Goal: Check status: Check status

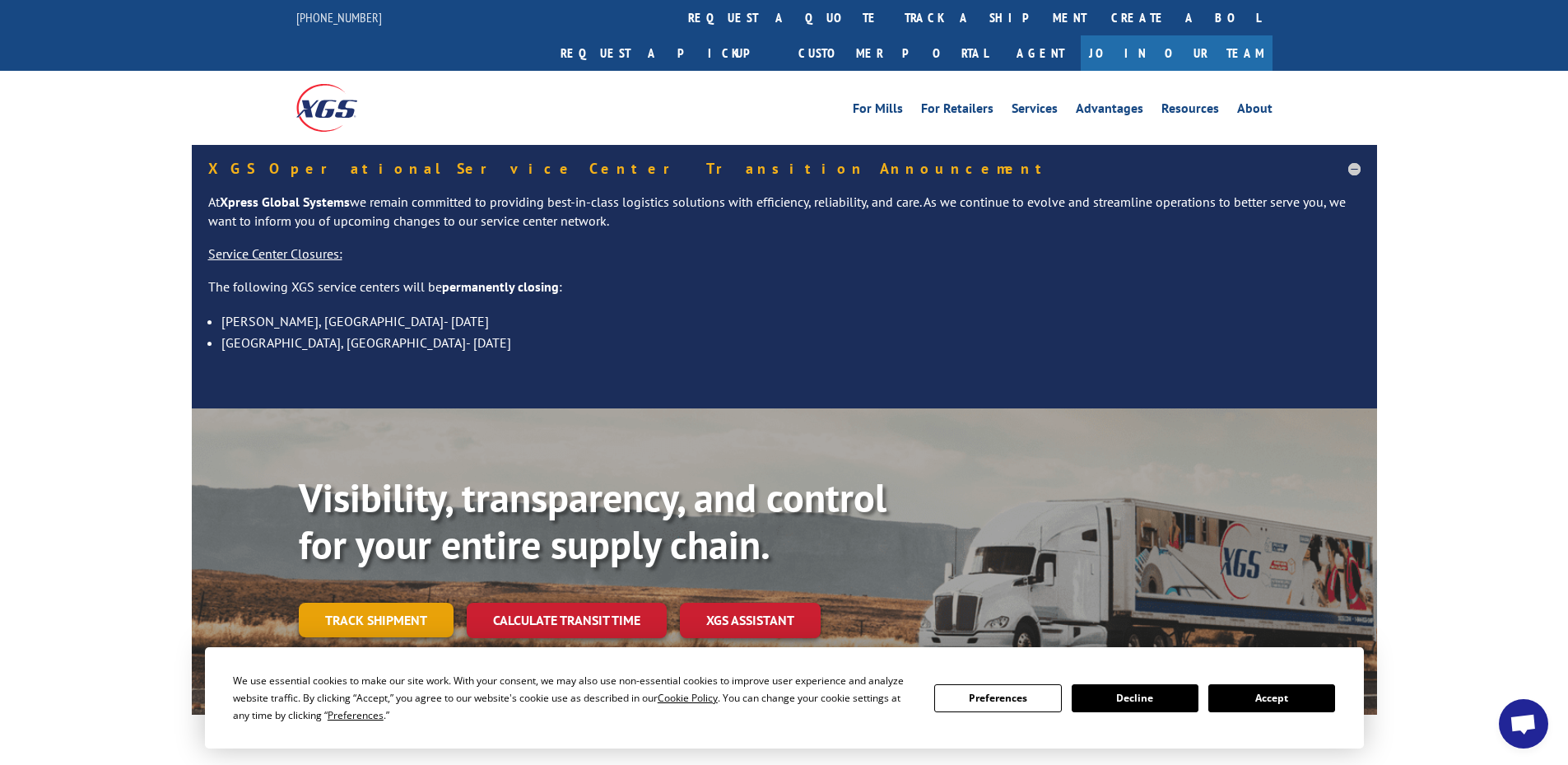
click at [370, 602] on link "Track shipment" at bounding box center [376, 620] width 154 height 35
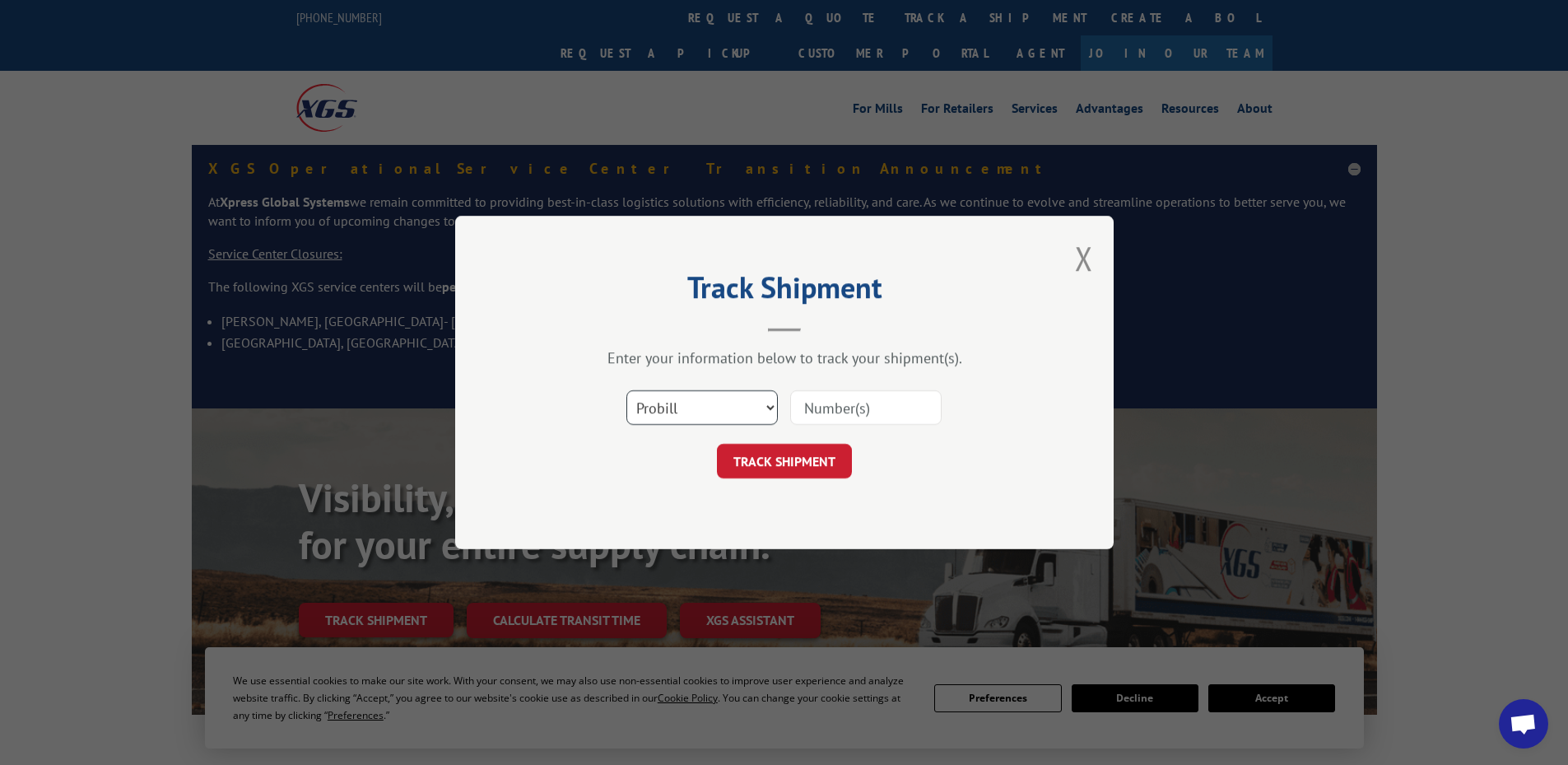
click at [708, 411] on select "Select category... Probill BOL PO" at bounding box center [702, 408] width 152 height 35
select select "bol"
click at [626, 390] on select "Select category... Probill BOL PO" at bounding box center [702, 408] width 152 height 35
click at [859, 409] on input at bounding box center [866, 408] width 152 height 35
paste input "07282624061809436"
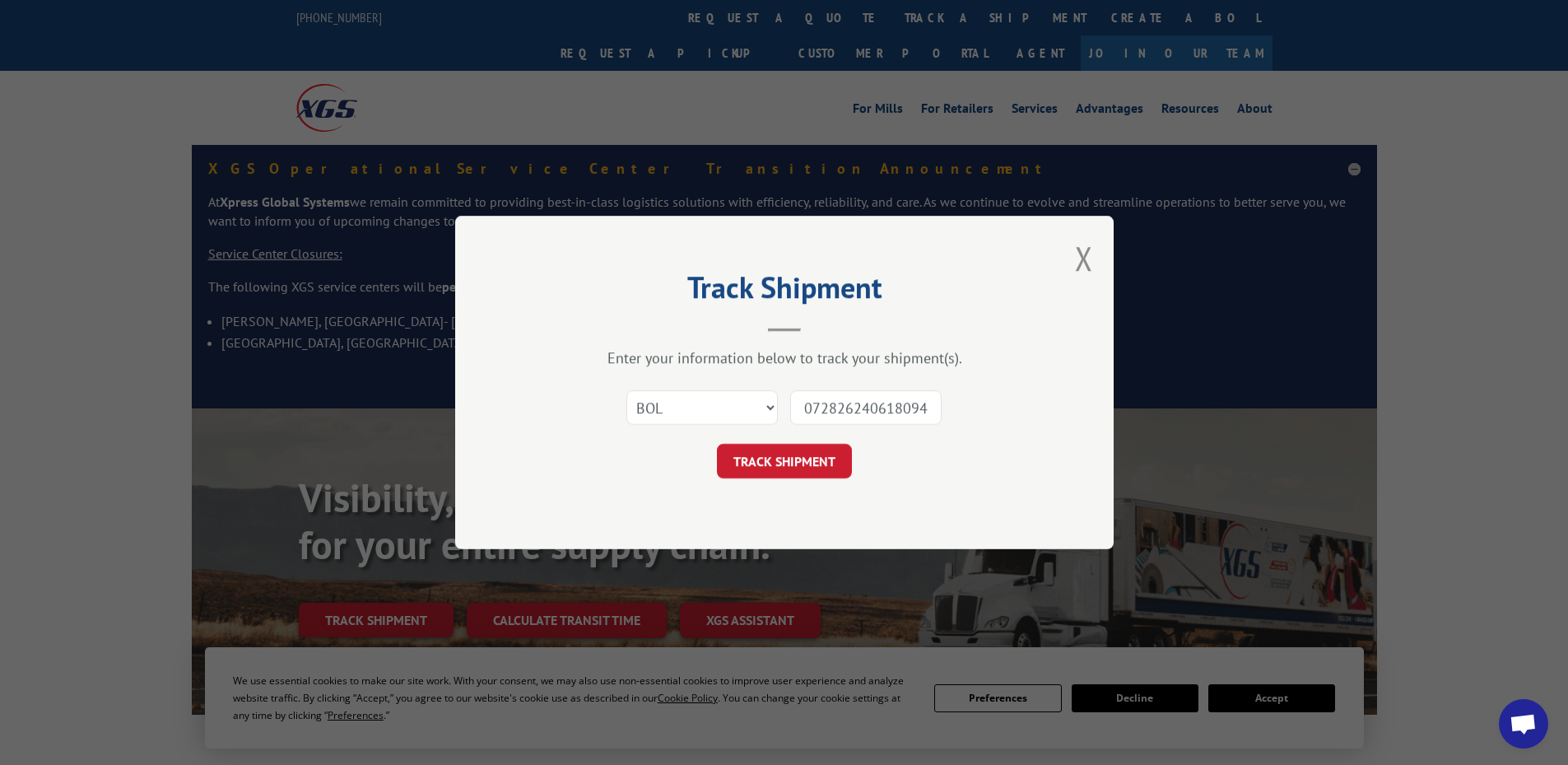
scroll to position [0, 13]
type input "07282624061809436"
click at [765, 453] on button "TRACK SHIPMENT" at bounding box center [784, 461] width 135 height 35
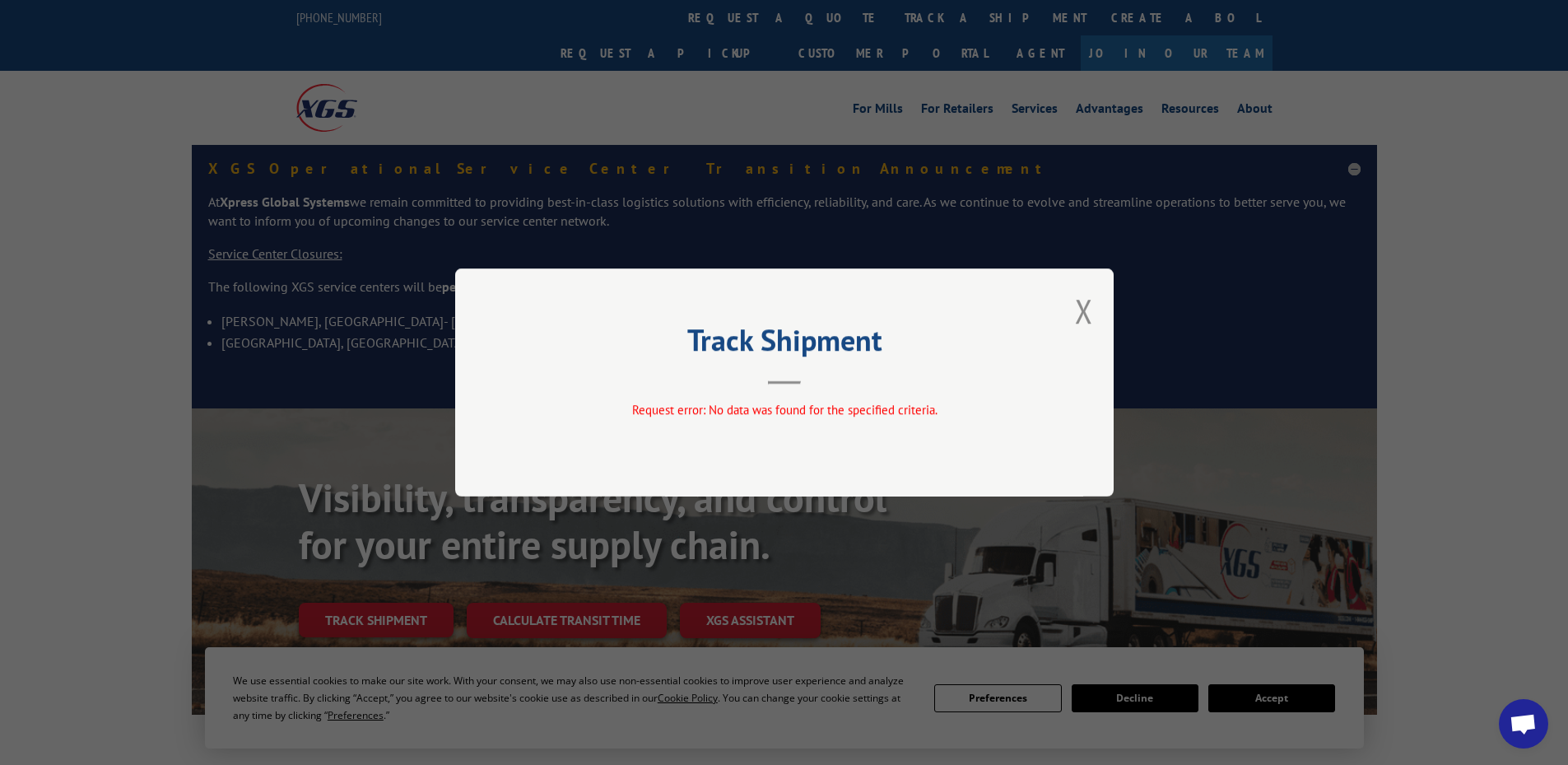
click at [1097, 303] on div "Track Shipment Request error: No data was found for the specified criteria." at bounding box center [784, 382] width 659 height 228
click at [1086, 312] on button "Close modal" at bounding box center [1084, 311] width 18 height 44
